Goal: Task Accomplishment & Management: Use online tool/utility

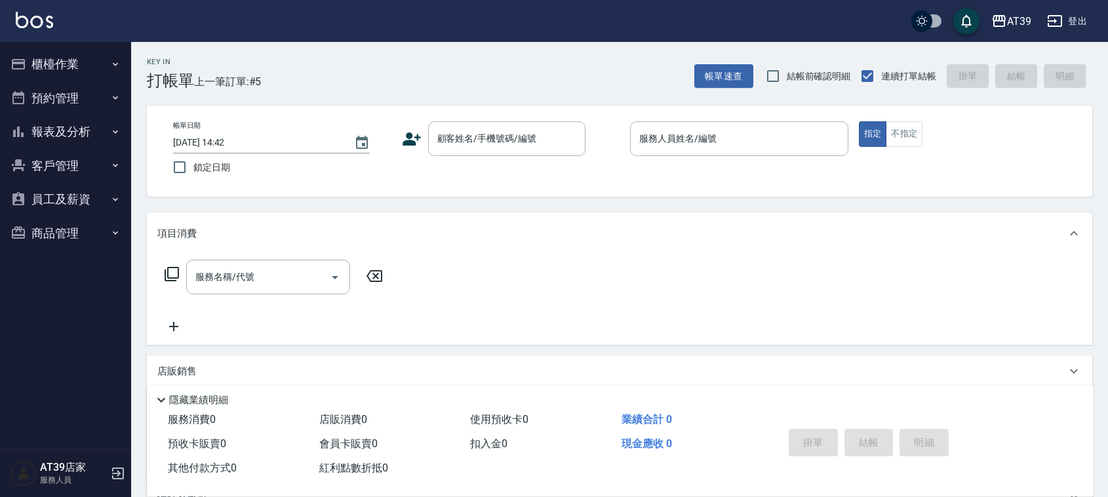
click at [60, 58] on button "櫃檯作業" at bounding box center [65, 64] width 121 height 34
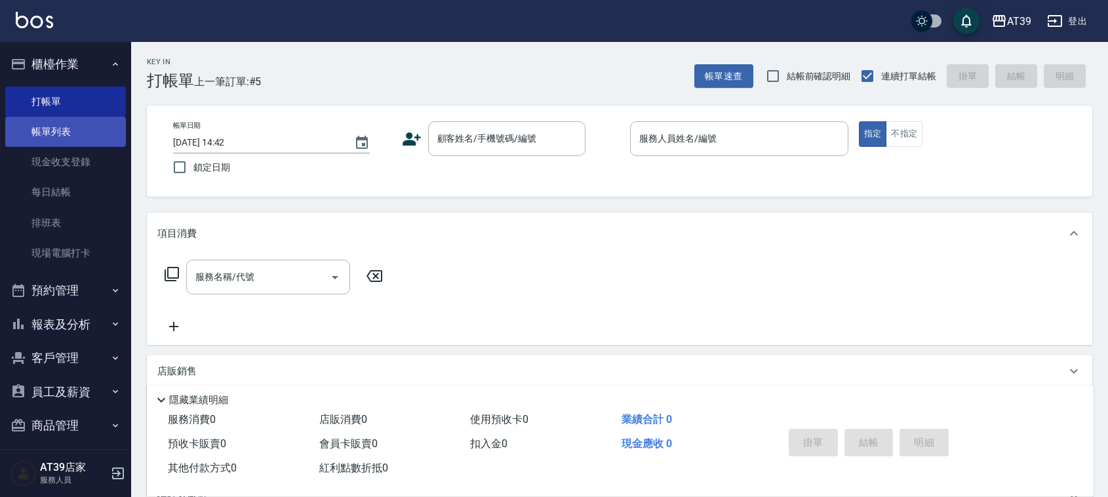
click at [50, 132] on link "帳單列表" at bounding box center [65, 132] width 121 height 30
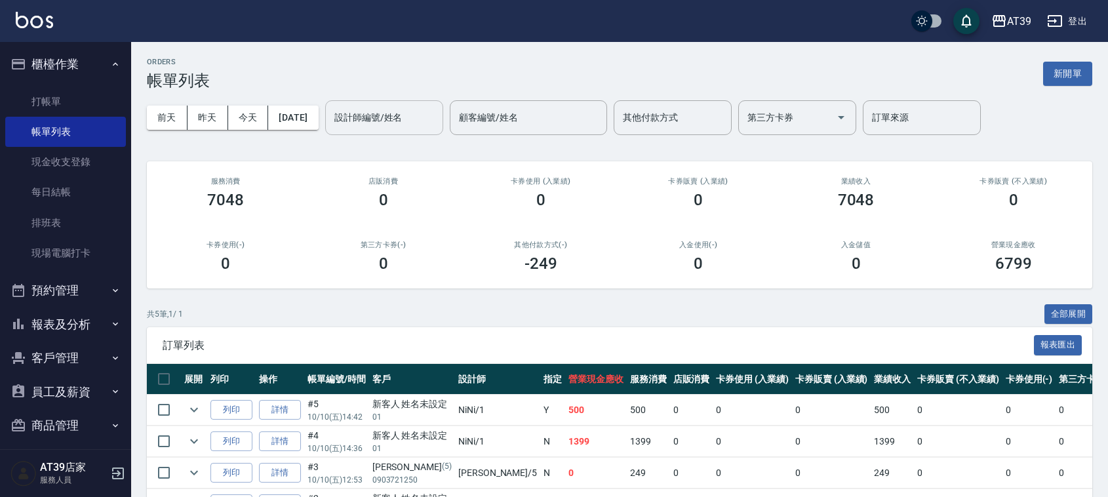
click at [387, 110] on div "設計師編號/姓名 設計師編號/姓名" at bounding box center [384, 117] width 118 height 35
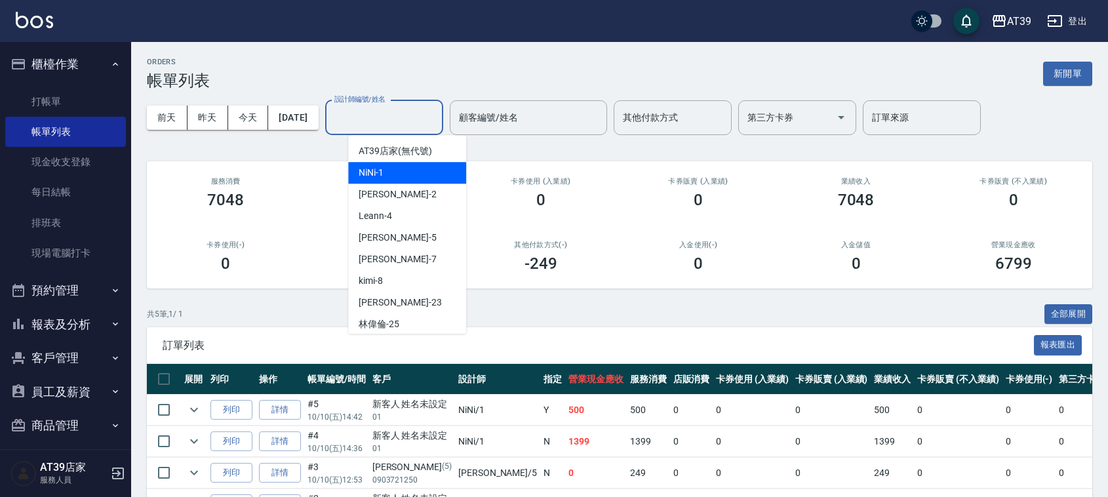
click at [382, 181] on div "NiNi -1" at bounding box center [407, 173] width 118 height 22
type input "NiNi-1"
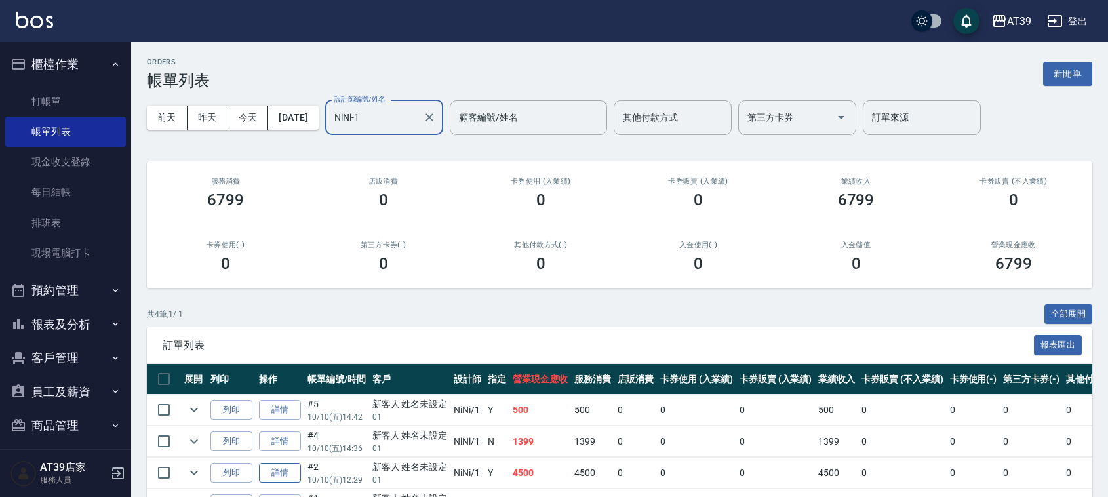
click at [289, 467] on link "詳情" at bounding box center [280, 473] width 42 height 20
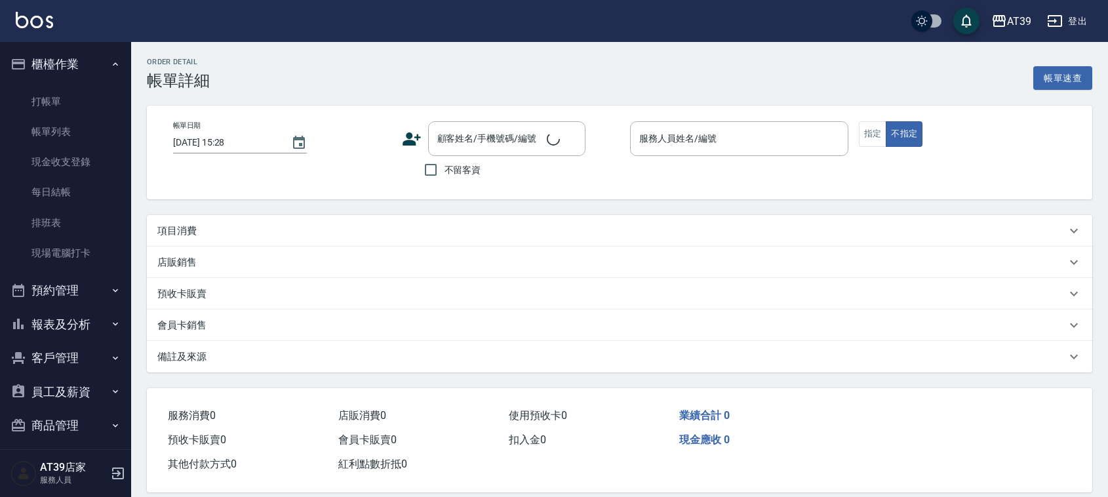
type input "2025/10/10 12:29"
type input "NiNi-1"
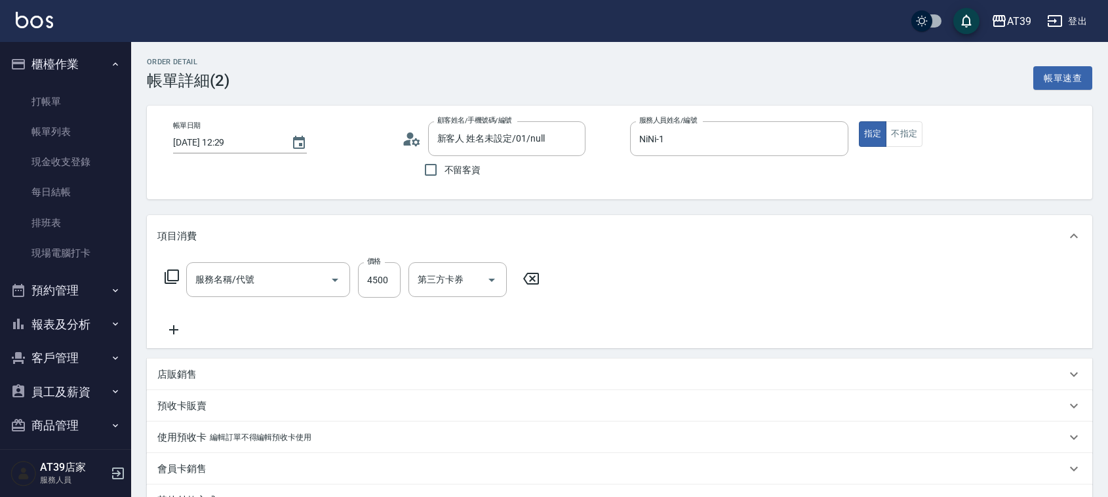
type input "新客人 姓名未設定/01/null"
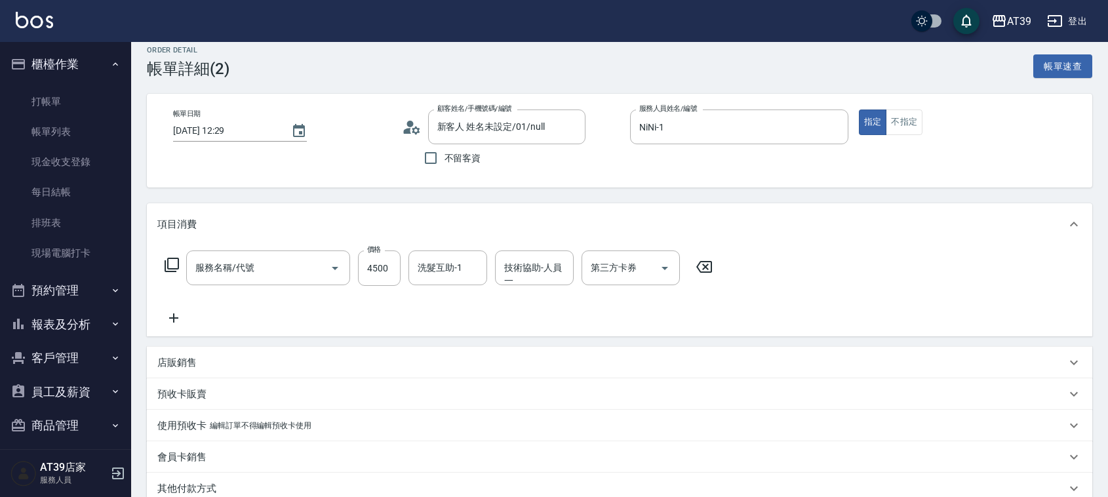
type input "離子燙(306)"
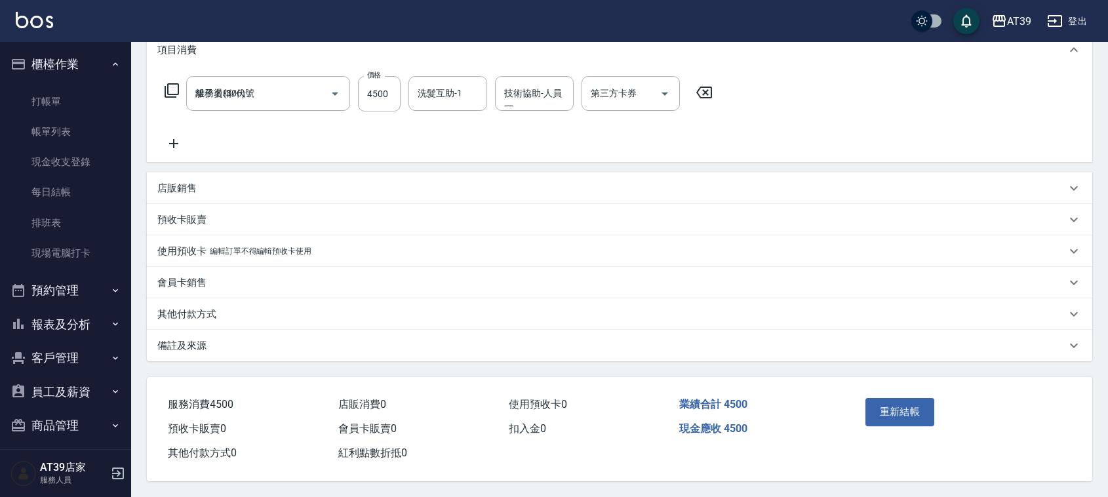
drag, startPoint x: 433, startPoint y: 245, endPoint x: 430, endPoint y: 379, distance: 134.5
click at [167, 308] on p "其他付款方式" at bounding box center [186, 315] width 59 height 14
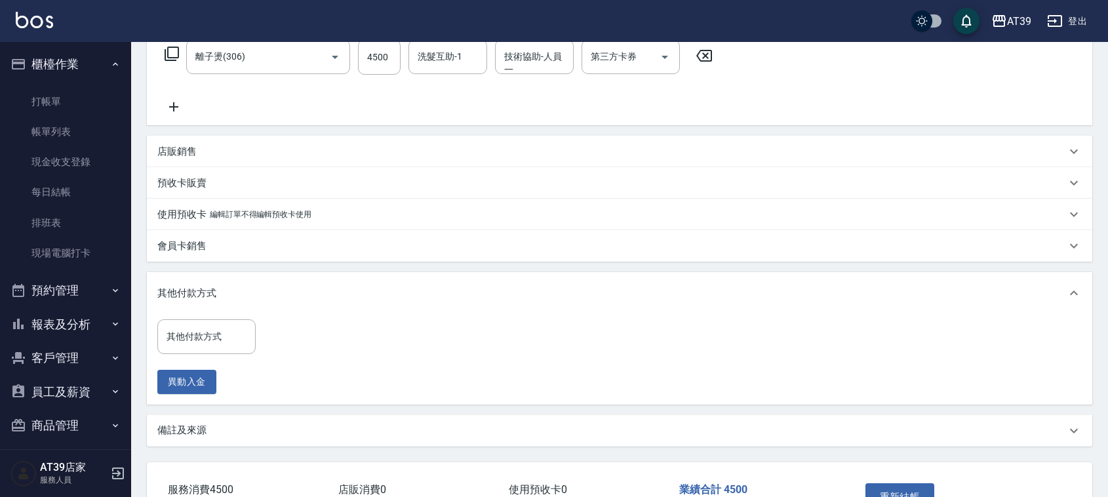
drag, startPoint x: 334, startPoint y: 279, endPoint x: 188, endPoint y: 322, distance: 152.5
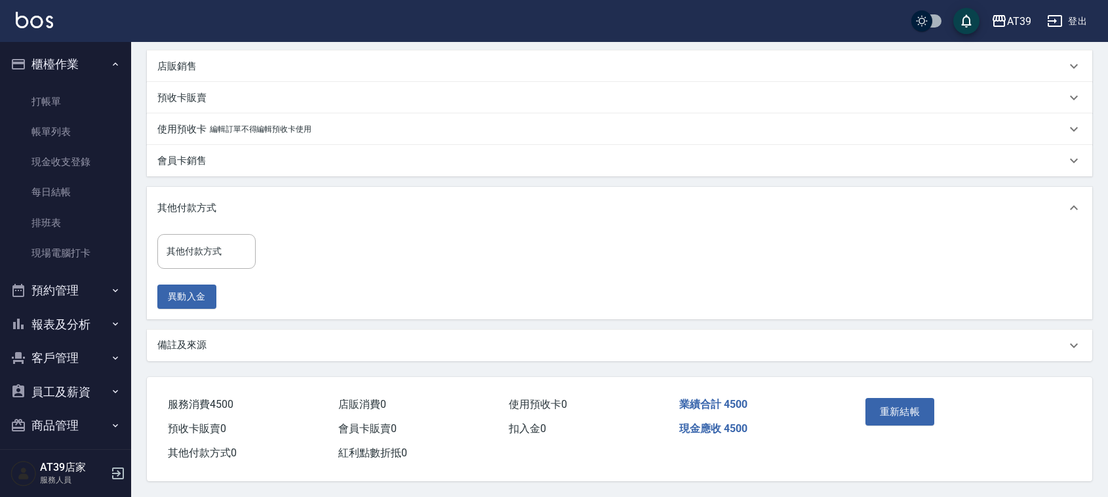
scroll to position [230, 0]
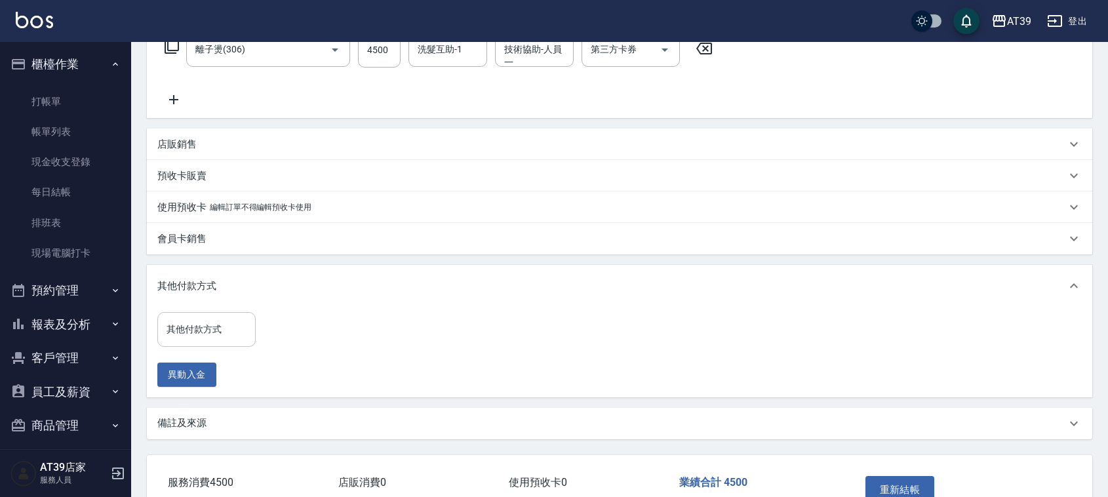
click at [205, 316] on div "其他付款方式" at bounding box center [206, 329] width 98 height 35
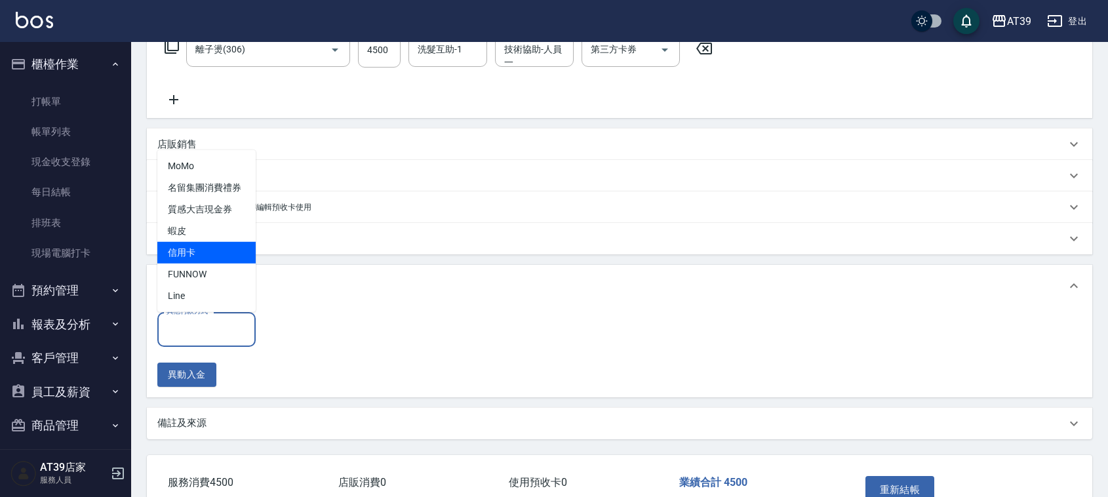
click at [181, 254] on span "信用卡" at bounding box center [206, 253] width 98 height 22
type input "信用卡"
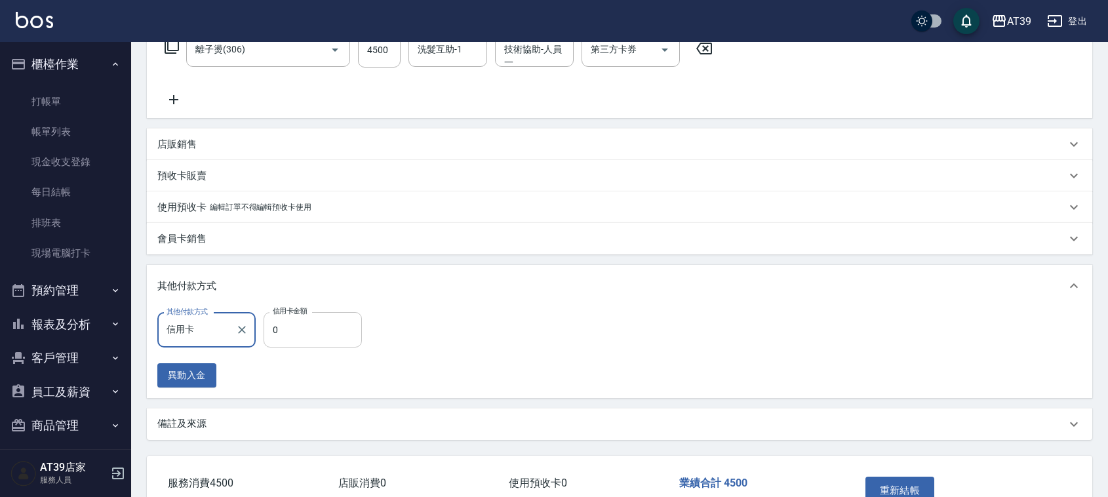
click at [275, 322] on input "0" at bounding box center [313, 329] width 98 height 35
type input "4500"
click at [903, 484] on button "重新結帳" at bounding box center [901, 491] width 70 height 28
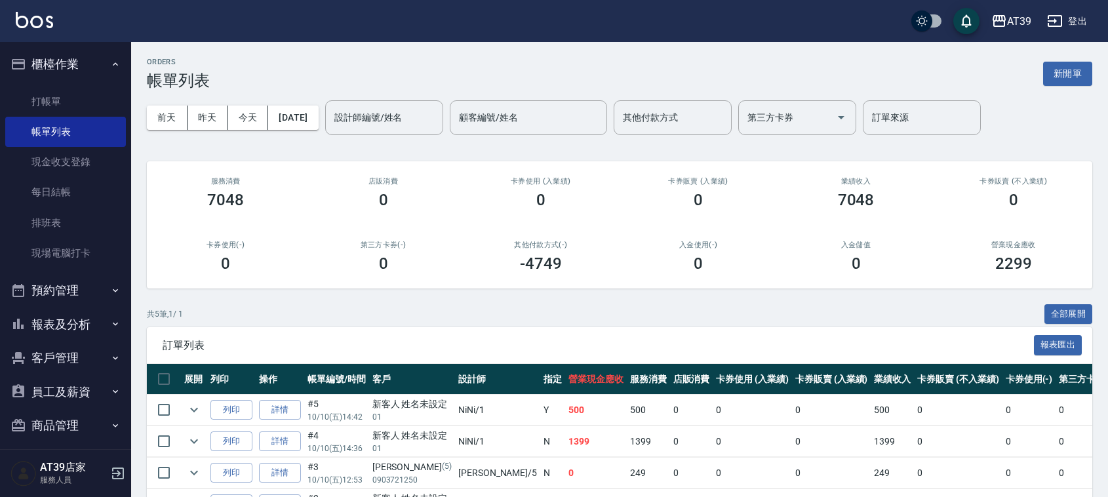
click at [0, 115] on nav "櫃檯作業 打帳單 帳單列表 現金收支登錄 每日結帳 排班表 現場電腦打卡 預約管理 預約管理 單日預約紀錄 單週預約紀錄 報表及分析 報表目錄 店家區間累計表…" at bounding box center [65, 245] width 131 height 407
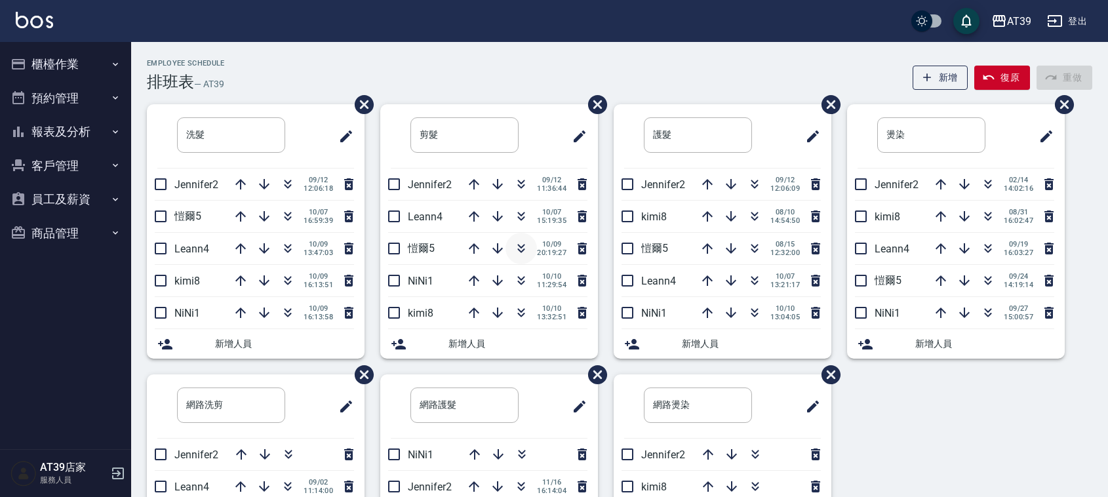
click at [528, 251] on icon "button" at bounding box center [521, 249] width 16 height 16
